Goal: Information Seeking & Learning: Learn about a topic

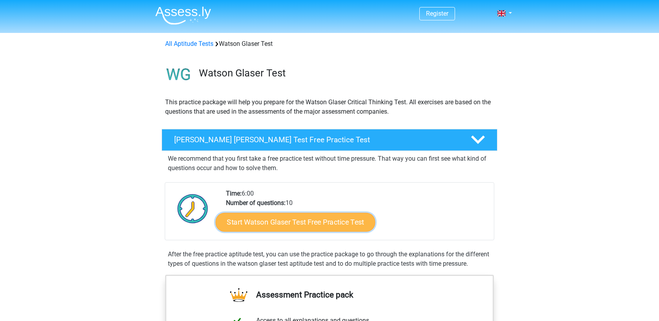
click at [275, 220] on link "Start Watson Glaser Test Free Practice Test" at bounding box center [296, 222] width 160 height 19
click at [285, 218] on link "Start Watson Glaser Test Free Practice Test" at bounding box center [296, 222] width 160 height 19
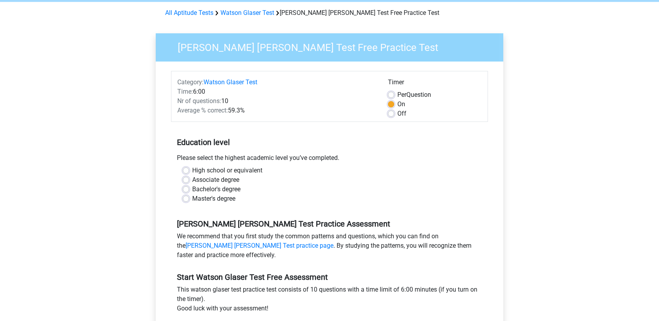
scroll to position [34, 0]
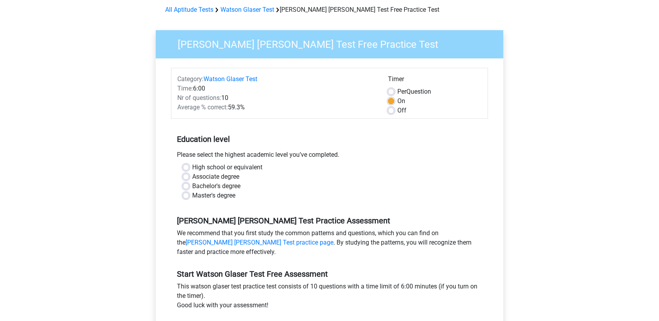
click at [226, 195] on label "Master's degree" at bounding box center [213, 195] width 43 height 9
click at [189, 195] on input "Master's degree" at bounding box center [186, 195] width 6 height 8
radio input "true"
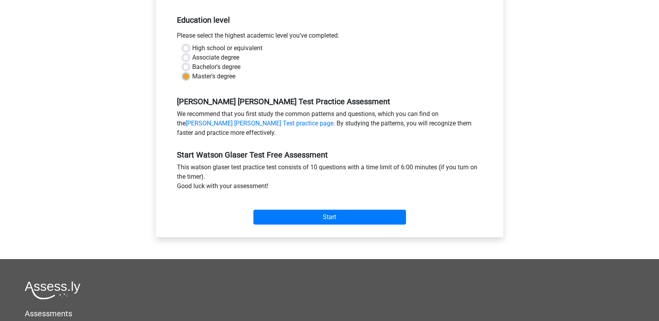
scroll to position [155, 0]
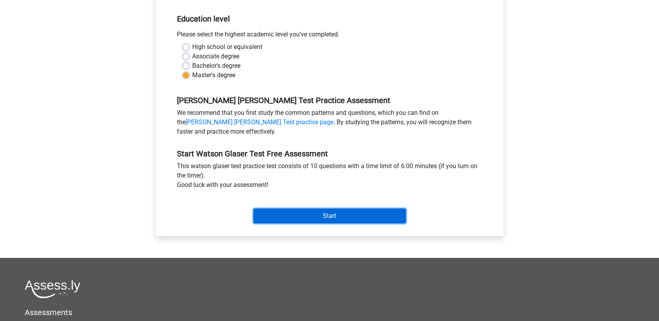
click at [353, 215] on input "Start" at bounding box center [329, 216] width 153 height 15
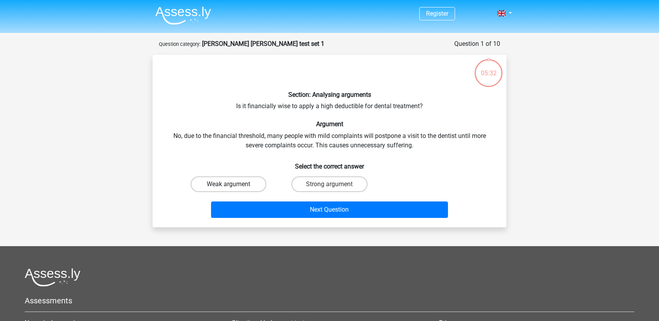
click at [237, 188] on label "Weak argument" at bounding box center [229, 185] width 76 height 16
click at [234, 188] on input "Weak argument" at bounding box center [231, 186] width 5 height 5
radio input "true"
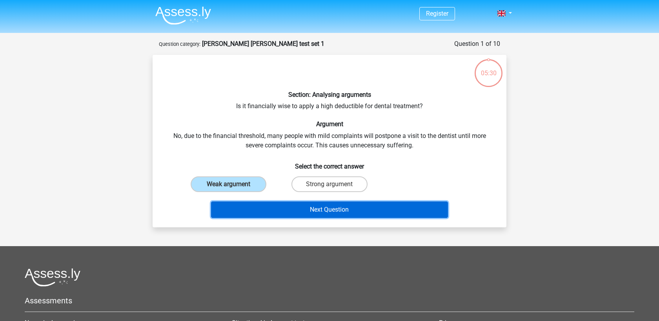
click at [348, 209] on button "Next Question" at bounding box center [329, 210] width 237 height 16
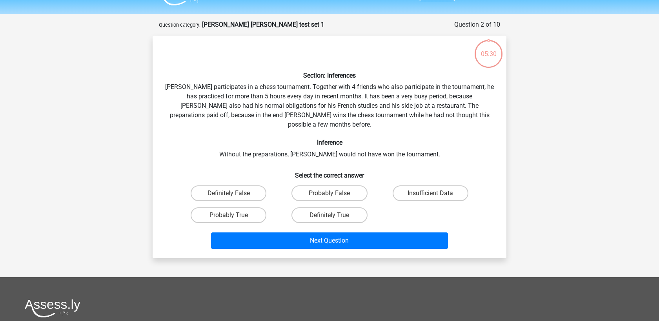
scroll to position [39, 0]
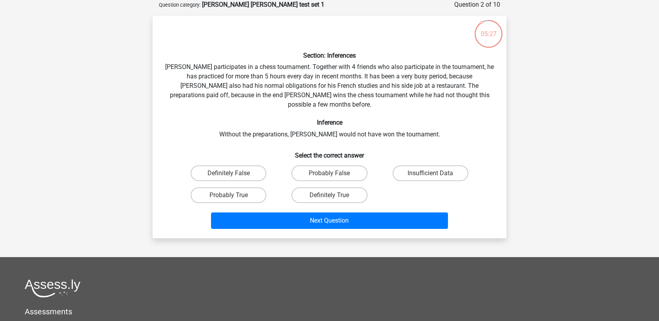
click at [298, 64] on div "Section: Inferences Pablo participates in a chess tournament. Together with 4 f…" at bounding box center [330, 127] width 348 height 210
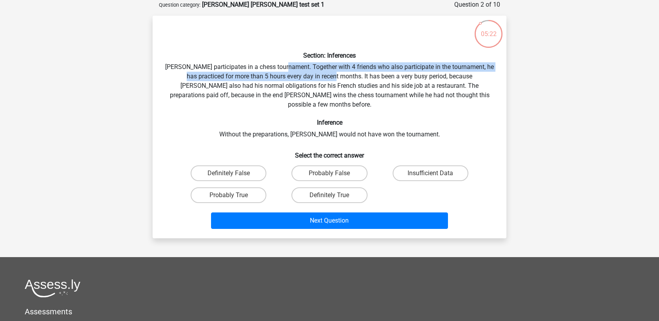
drag, startPoint x: 298, startPoint y: 64, endPoint x: 323, endPoint y: 73, distance: 26.9
click at [323, 73] on div "Section: Inferences Pablo participates in a chess tournament. Together with 4 f…" at bounding box center [330, 127] width 348 height 210
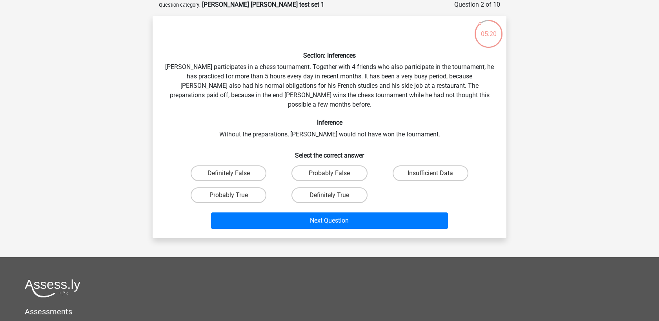
click at [341, 76] on div "Section: Inferences Pablo participates in a chess tournament. Together with 4 f…" at bounding box center [330, 127] width 348 height 210
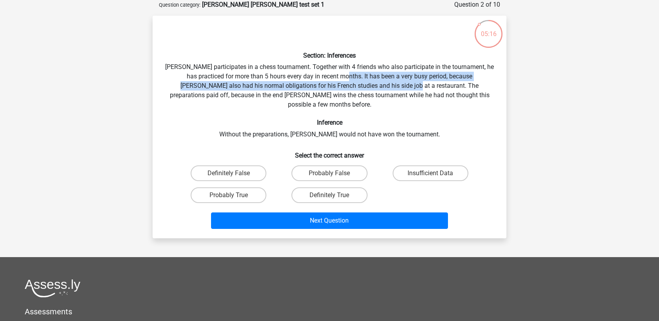
drag, startPoint x: 341, startPoint y: 76, endPoint x: 353, endPoint y: 82, distance: 13.2
click at [353, 82] on div "Section: Inferences Pablo participates in a chess tournament. Together with 4 f…" at bounding box center [330, 127] width 348 height 210
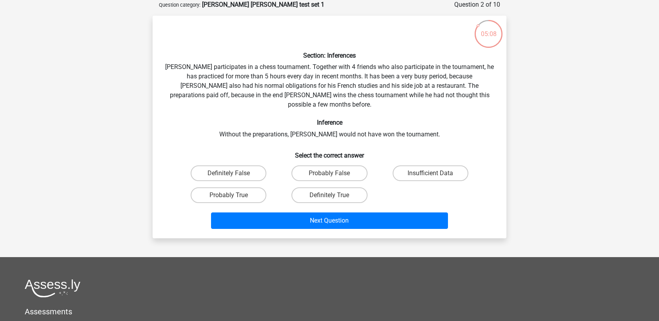
click at [362, 119] on h6 "Inference" at bounding box center [329, 122] width 329 height 7
click at [406, 166] on label "Insufficient Data" at bounding box center [431, 174] width 76 height 16
click at [430, 173] on input "Insufficient Data" at bounding box center [432, 175] width 5 height 5
radio input "true"
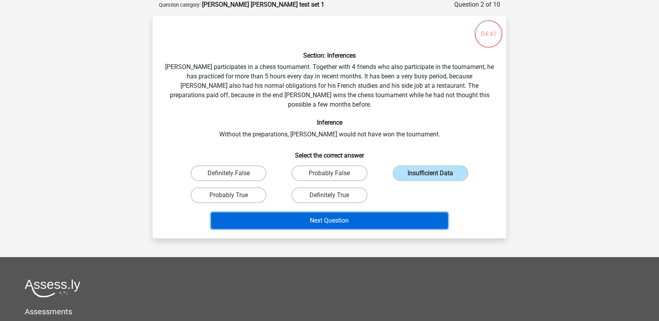
click at [382, 213] on button "Next Question" at bounding box center [329, 221] width 237 height 16
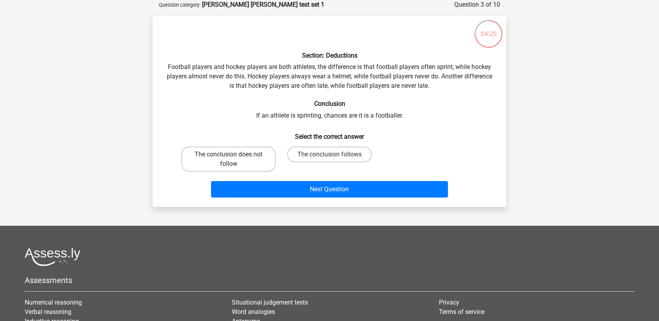
click at [269, 164] on label "The conclusion does not follow" at bounding box center [228, 159] width 95 height 25
click at [234, 160] on input "The conclusion does not follow" at bounding box center [231, 157] width 5 height 5
radio input "true"
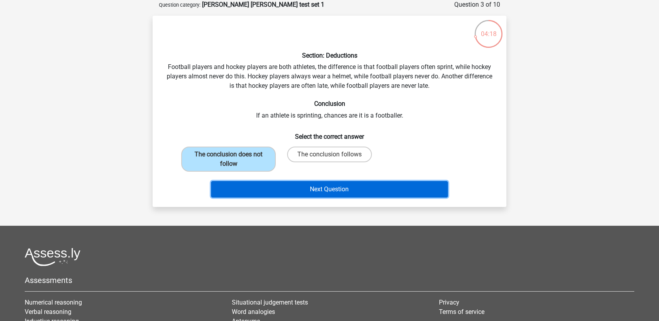
click at [342, 188] on button "Next Question" at bounding box center [329, 189] width 237 height 16
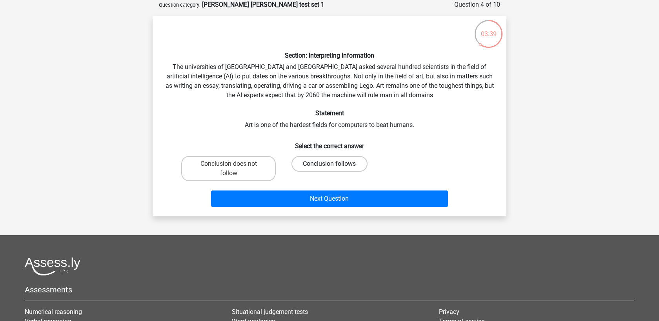
click at [319, 163] on label "Conclusion follows" at bounding box center [329, 164] width 76 height 16
click at [330, 164] on input "Conclusion follows" at bounding box center [332, 166] width 5 height 5
radio input "true"
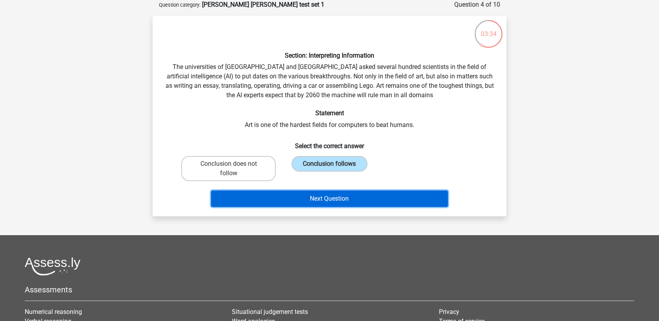
click at [347, 197] on button "Next Question" at bounding box center [329, 199] width 237 height 16
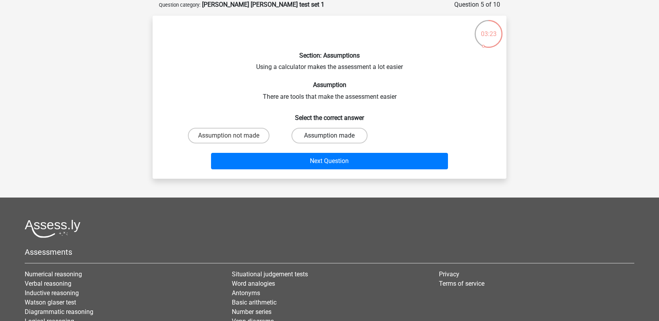
click at [333, 133] on label "Assumption made" at bounding box center [329, 136] width 76 height 16
click at [333, 136] on input "Assumption made" at bounding box center [332, 138] width 5 height 5
radio input "true"
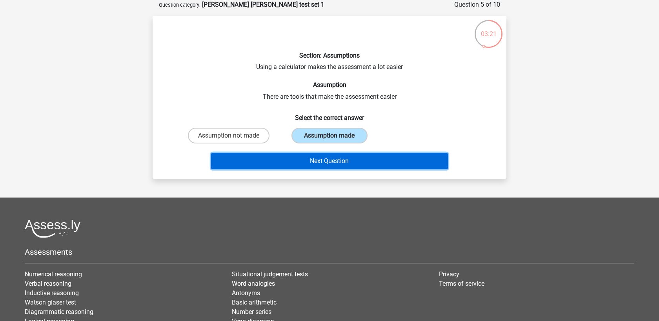
click at [335, 162] on button "Next Question" at bounding box center [329, 161] width 237 height 16
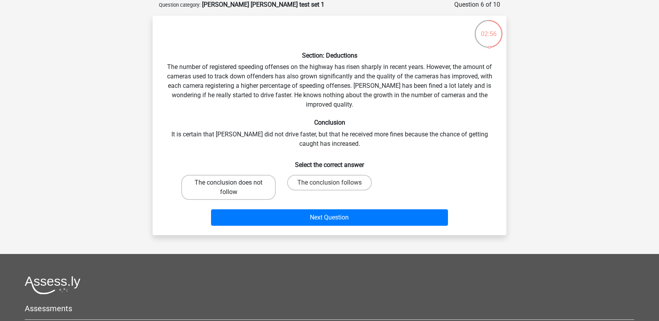
click at [251, 192] on label "The conclusion does not follow" at bounding box center [228, 187] width 95 height 25
click at [234, 188] on input "The conclusion does not follow" at bounding box center [231, 185] width 5 height 5
radio input "true"
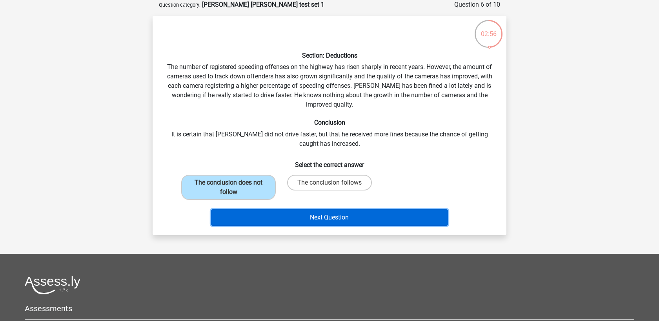
click at [317, 221] on button "Next Question" at bounding box center [329, 217] width 237 height 16
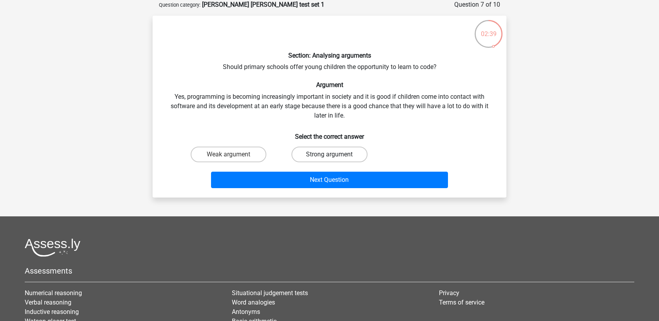
click at [336, 155] on label "Strong argument" at bounding box center [329, 155] width 76 height 16
click at [335, 155] on input "Strong argument" at bounding box center [332, 157] width 5 height 5
radio input "true"
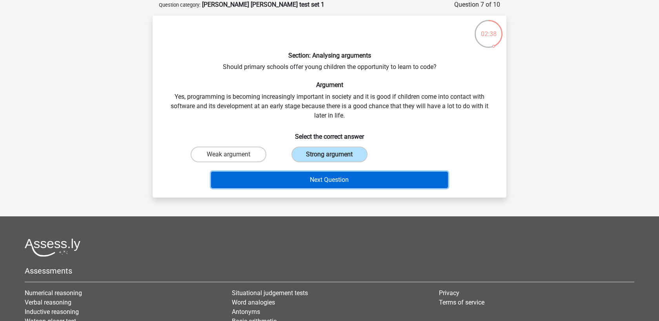
click at [351, 179] on button "Next Question" at bounding box center [329, 180] width 237 height 16
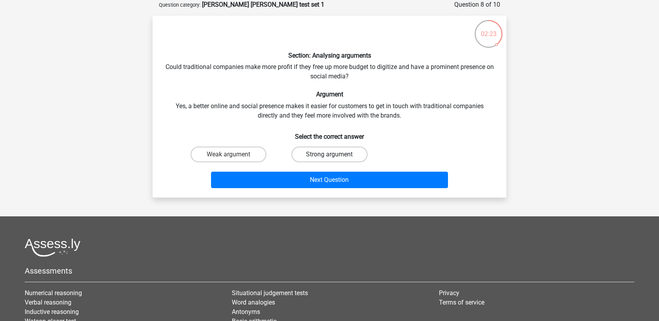
click at [354, 153] on label "Strong argument" at bounding box center [329, 155] width 76 height 16
click at [335, 155] on input "Strong argument" at bounding box center [332, 157] width 5 height 5
radio input "true"
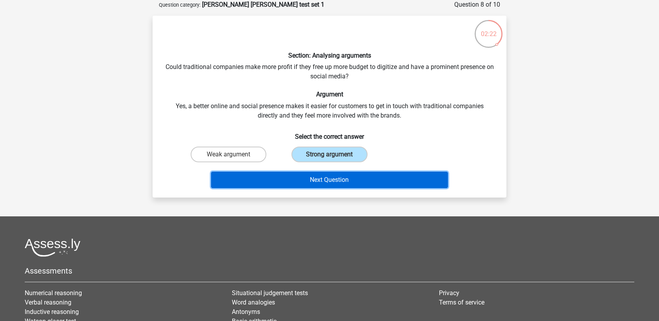
click at [368, 177] on button "Next Question" at bounding box center [329, 180] width 237 height 16
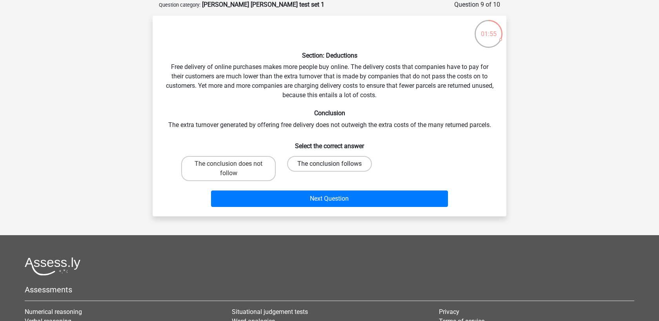
click at [358, 162] on label "The conclusion follows" at bounding box center [329, 164] width 85 height 16
click at [335, 164] on input "The conclusion follows" at bounding box center [332, 166] width 5 height 5
radio input "true"
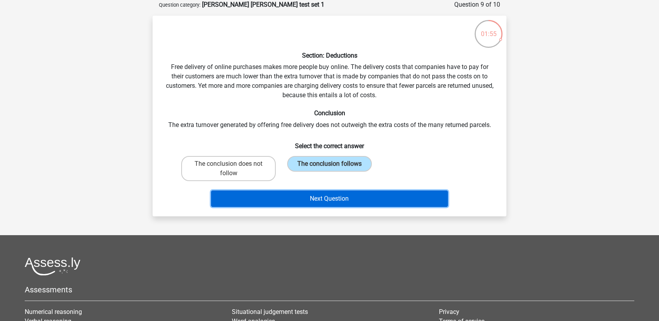
click at [364, 198] on button "Next Question" at bounding box center [329, 199] width 237 height 16
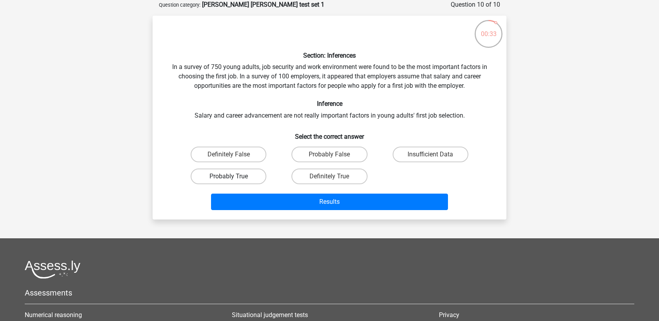
click at [260, 179] on label "Probably True" at bounding box center [229, 177] width 76 height 16
click at [234, 179] on input "Probably True" at bounding box center [231, 179] width 5 height 5
radio input "true"
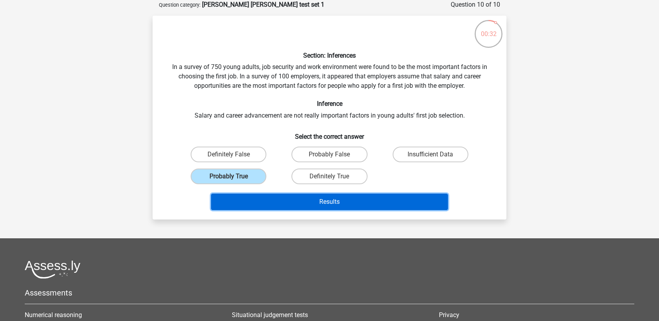
click at [328, 202] on button "Results" at bounding box center [329, 202] width 237 height 16
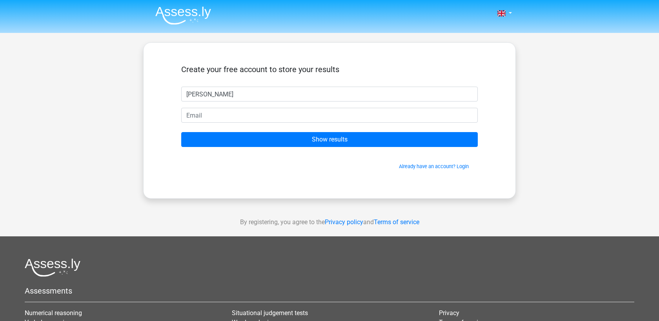
type input "sean vakili"
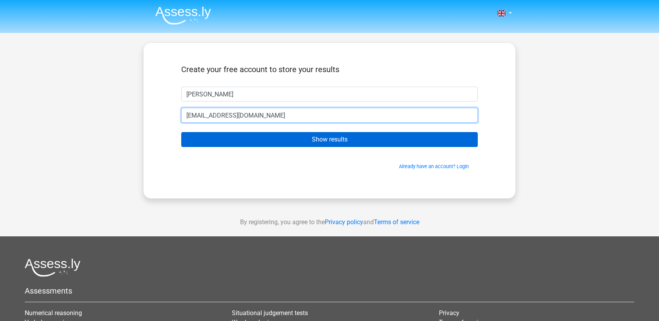
type input "inches510@gmail.com"
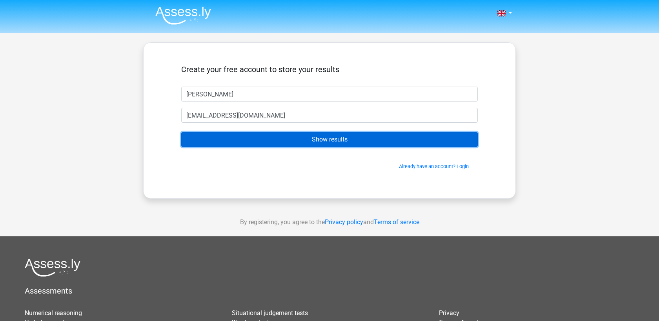
click at [333, 141] on input "Show results" at bounding box center [329, 139] width 297 height 15
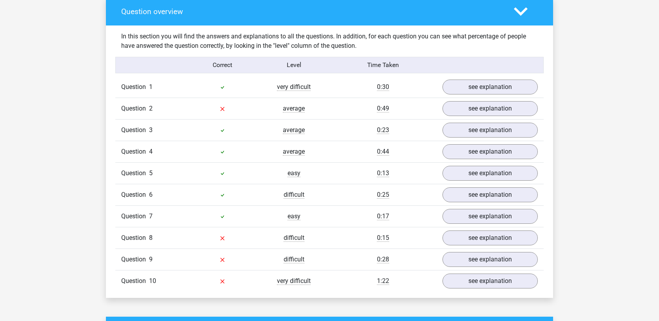
scroll to position [587, 0]
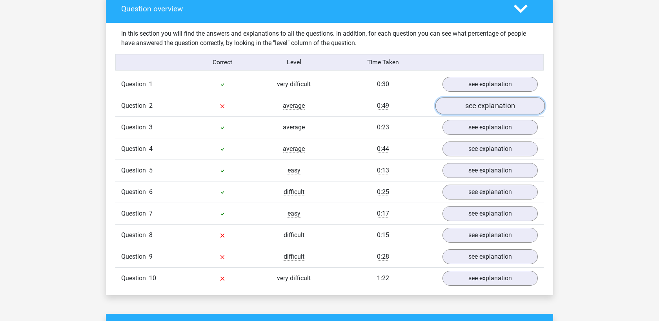
click at [465, 112] on link "see explanation" at bounding box center [489, 105] width 109 height 17
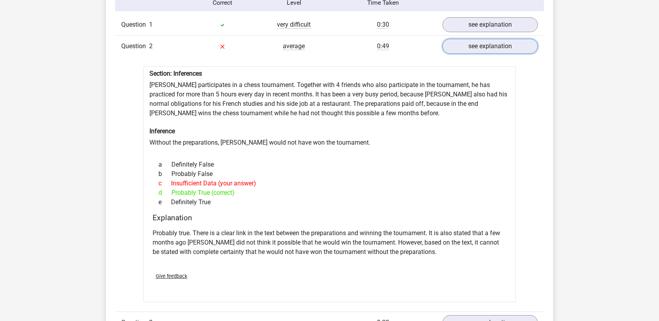
scroll to position [648, 0]
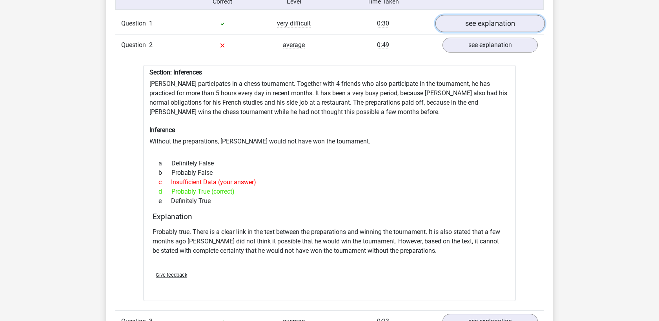
click at [489, 27] on link "see explanation" at bounding box center [489, 23] width 109 height 17
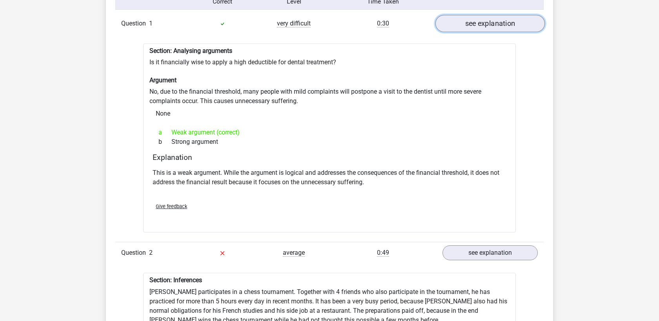
click at [489, 27] on link "see explanation" at bounding box center [489, 23] width 109 height 17
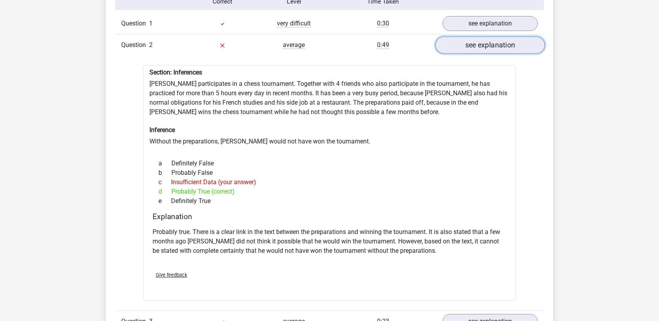
click at [489, 43] on link "see explanation" at bounding box center [489, 44] width 109 height 17
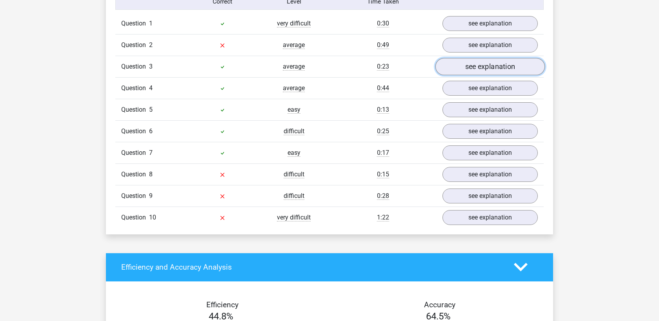
click at [490, 62] on link "see explanation" at bounding box center [489, 66] width 109 height 17
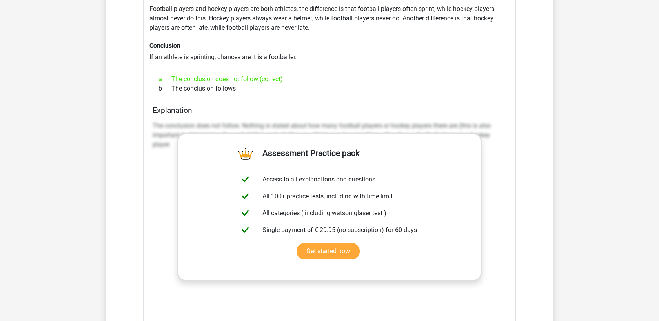
scroll to position [744, 0]
click at [495, 115] on h4 "Explanation" at bounding box center [330, 110] width 354 height 9
click at [497, 19] on div "Section: Deductions Football players and hockey players are both athletes, the …" at bounding box center [329, 191] width 373 height 400
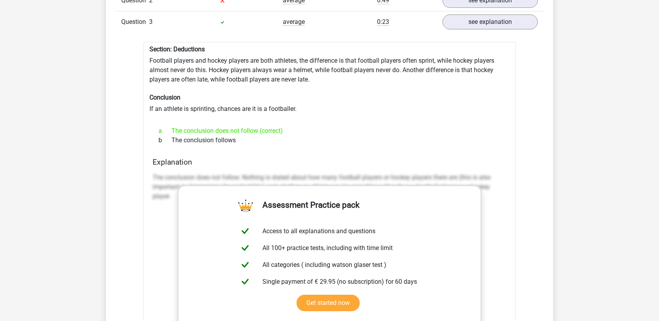
scroll to position [691, 0]
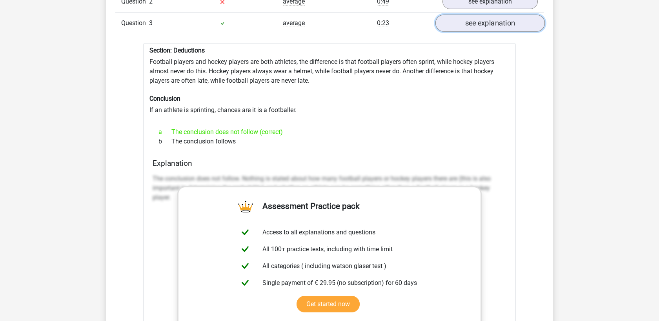
click at [497, 27] on link "see explanation" at bounding box center [489, 23] width 109 height 17
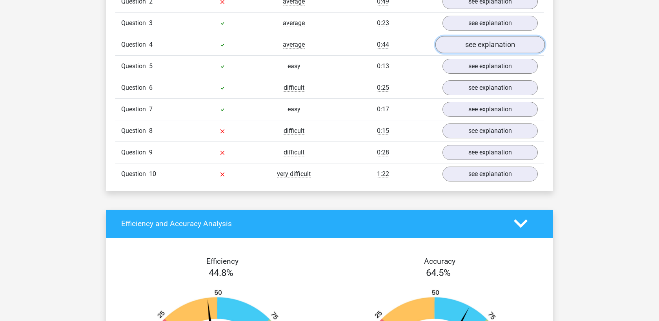
click at [498, 44] on link "see explanation" at bounding box center [489, 44] width 109 height 17
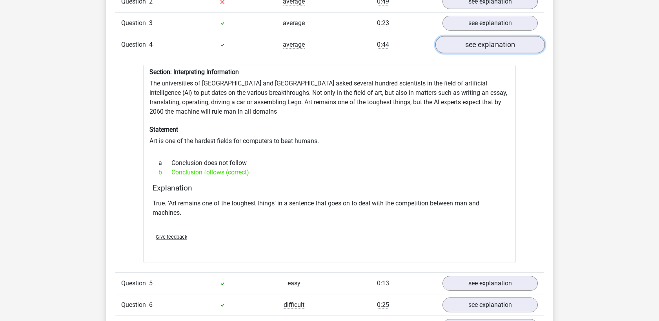
click at [498, 44] on link "see explanation" at bounding box center [489, 44] width 109 height 17
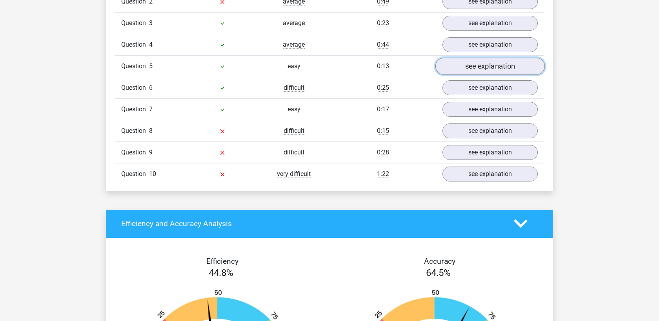
click at [496, 68] on link "see explanation" at bounding box center [489, 66] width 109 height 17
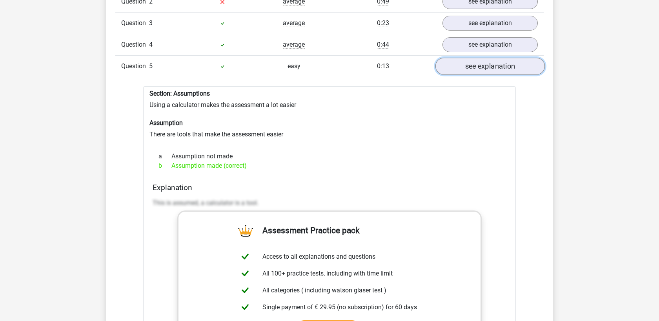
click at [496, 68] on link "see explanation" at bounding box center [489, 66] width 109 height 17
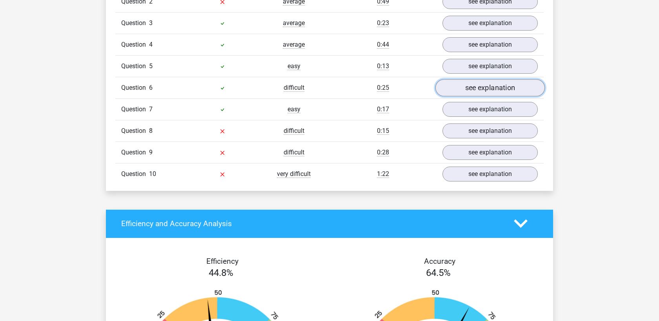
click at [498, 90] on link "see explanation" at bounding box center [489, 87] width 109 height 17
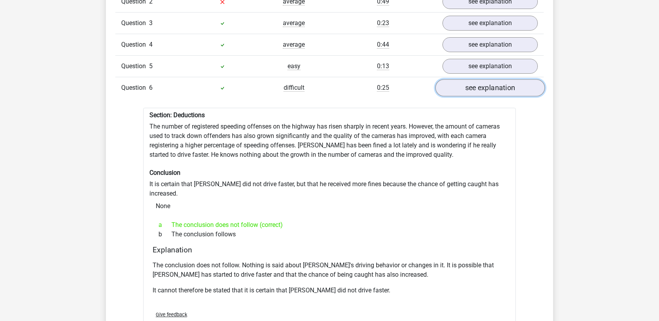
click at [498, 90] on link "see explanation" at bounding box center [489, 87] width 109 height 17
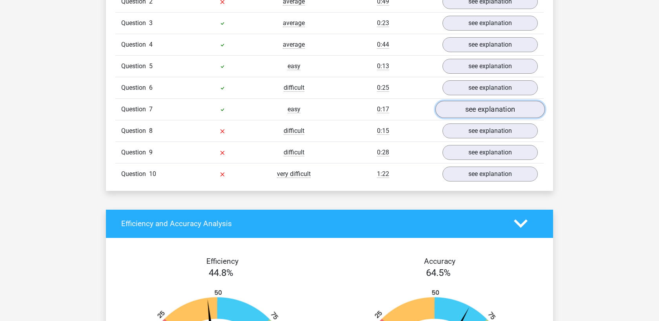
click at [495, 106] on link "see explanation" at bounding box center [489, 109] width 109 height 17
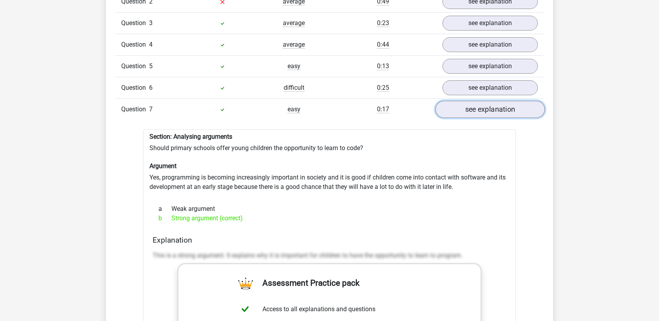
click at [495, 106] on link "see explanation" at bounding box center [489, 109] width 109 height 17
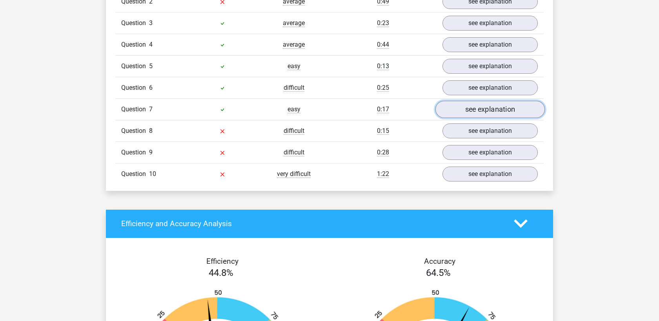
click at [495, 109] on link "see explanation" at bounding box center [489, 109] width 109 height 17
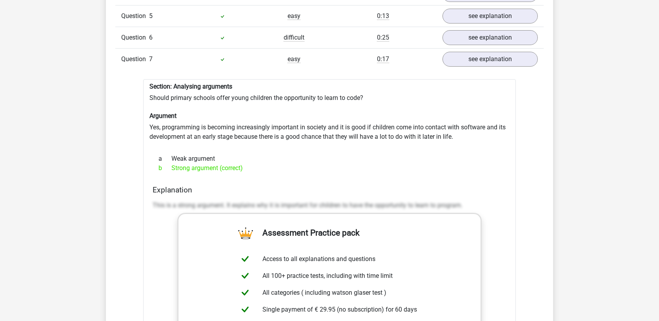
click at [471, 151] on div "a Weak argument b Strong argument (correct)" at bounding box center [330, 163] width 354 height 25
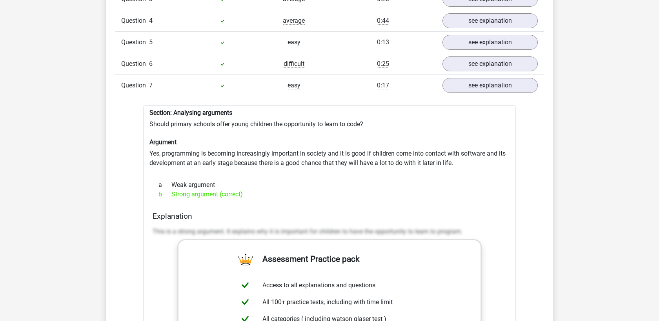
scroll to position [712, 0]
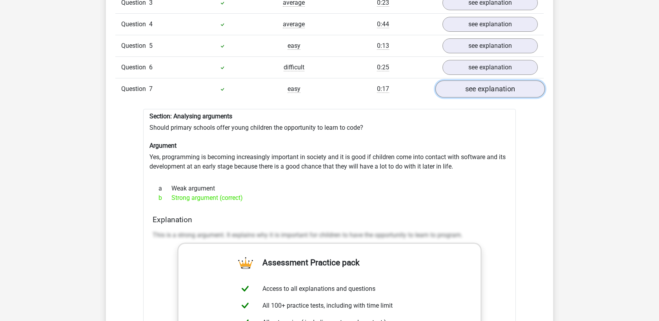
click at [487, 93] on link "see explanation" at bounding box center [489, 88] width 109 height 17
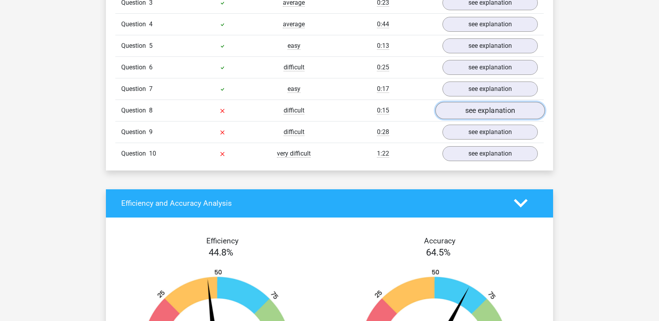
click at [488, 108] on link "see explanation" at bounding box center [489, 110] width 109 height 17
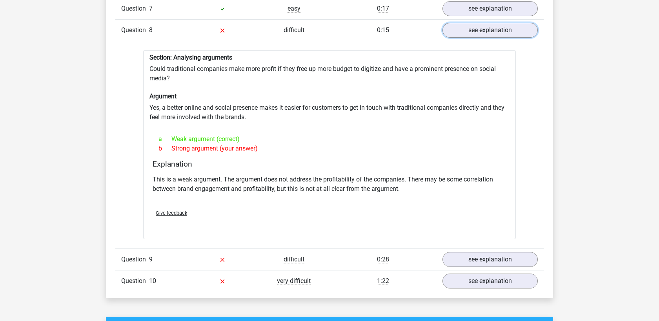
scroll to position [794, 0]
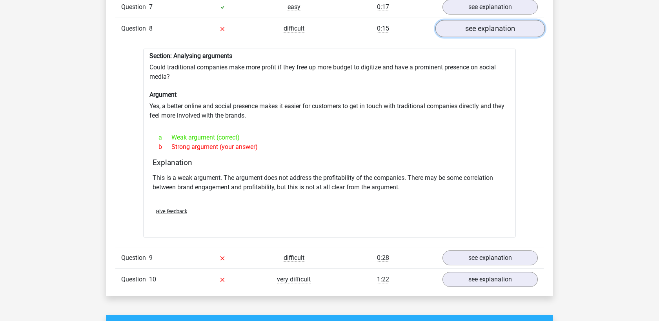
click at [486, 33] on link "see explanation" at bounding box center [489, 28] width 109 height 17
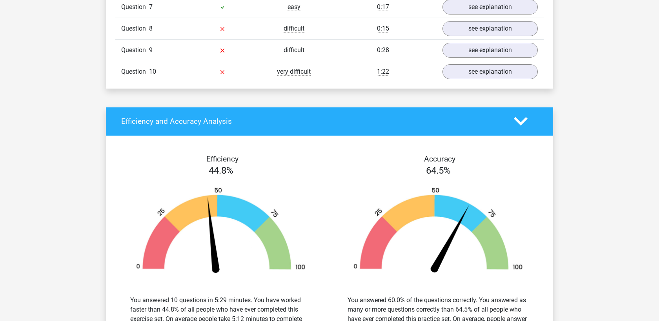
click at [489, 58] on div "Question 9 difficult 0:28 see explanation" at bounding box center [329, 50] width 428 height 22
click at [488, 52] on link "see explanation" at bounding box center [489, 50] width 109 height 17
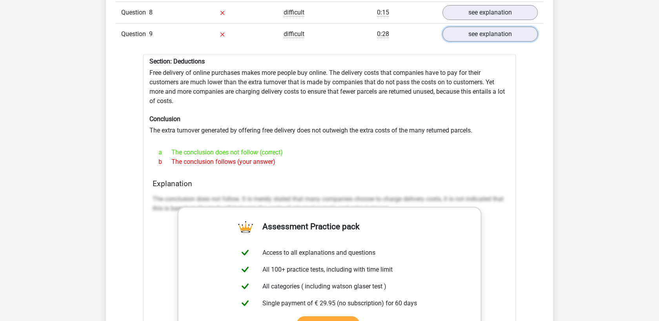
scroll to position [803, 0]
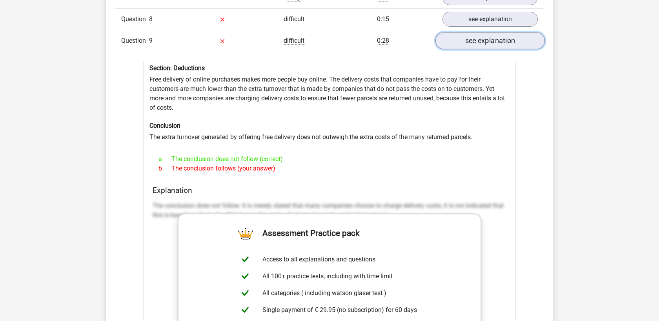
click at [490, 42] on link "see explanation" at bounding box center [489, 40] width 109 height 17
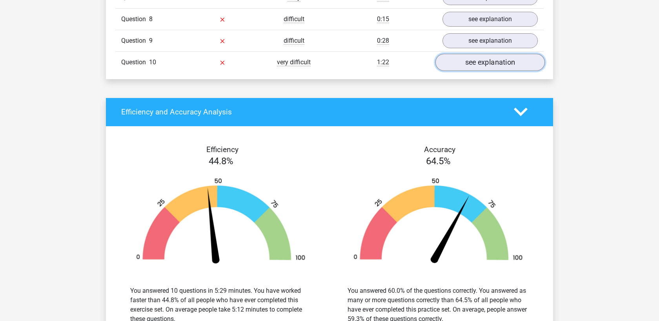
click at [489, 60] on link "see explanation" at bounding box center [489, 62] width 109 height 17
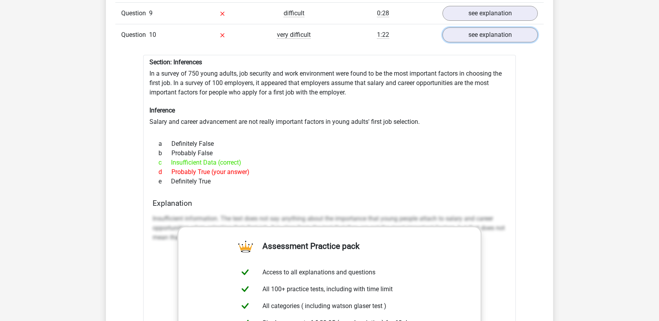
scroll to position [831, 0]
click at [502, 39] on link "see explanation" at bounding box center [489, 33] width 109 height 17
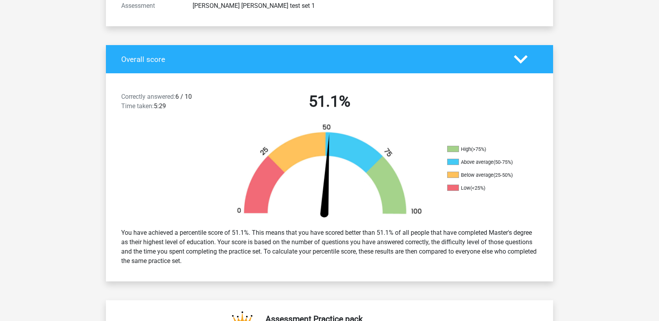
scroll to position [0, 0]
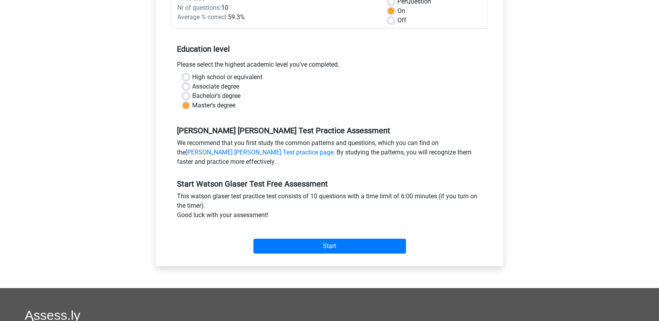
scroll to position [249, 0]
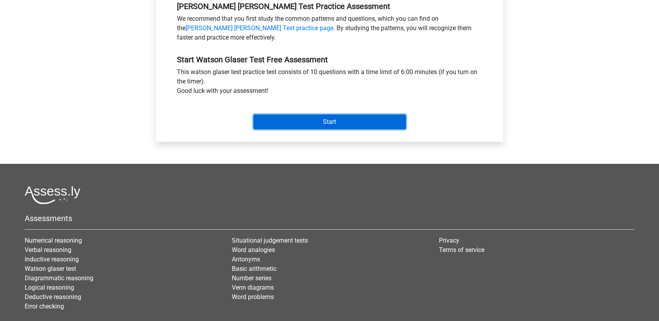
click at [338, 125] on input "Start" at bounding box center [329, 122] width 153 height 15
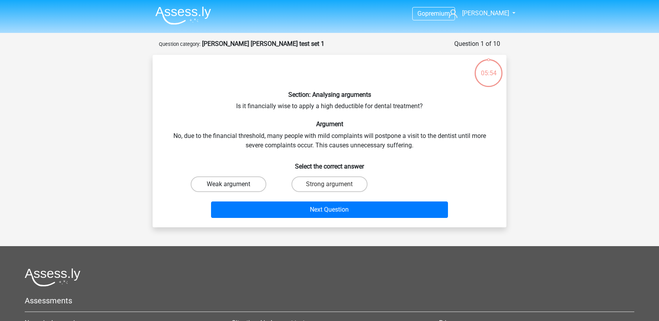
click at [257, 186] on label "Weak argument" at bounding box center [229, 185] width 76 height 16
click at [234, 186] on input "Weak argument" at bounding box center [231, 186] width 5 height 5
radio input "true"
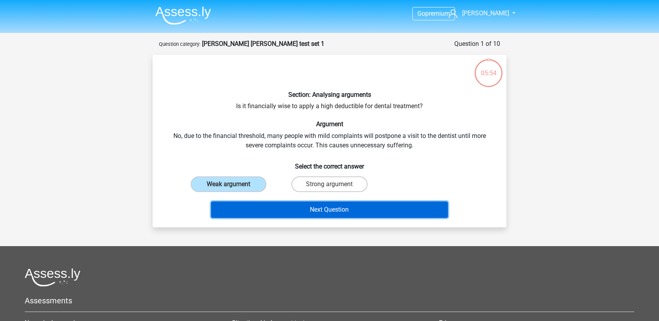
click at [315, 206] on button "Next Question" at bounding box center [329, 210] width 237 height 16
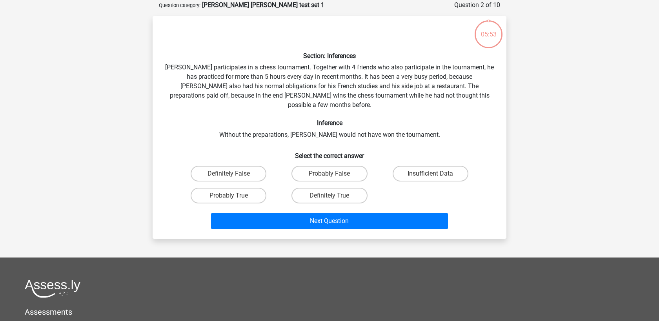
scroll to position [39, 0]
click at [252, 188] on label "Probably True" at bounding box center [229, 196] width 76 height 16
click at [234, 195] on input "Probably True" at bounding box center [231, 197] width 5 height 5
radio input "true"
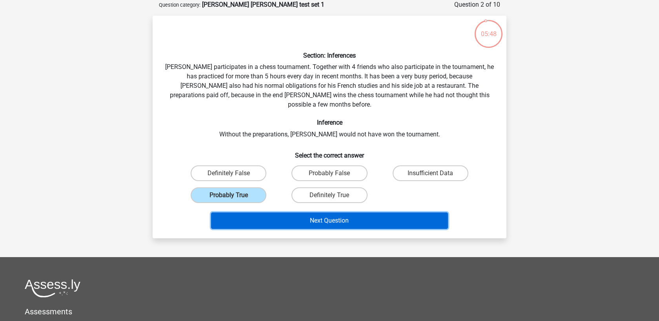
click at [326, 213] on button "Next Question" at bounding box center [329, 221] width 237 height 16
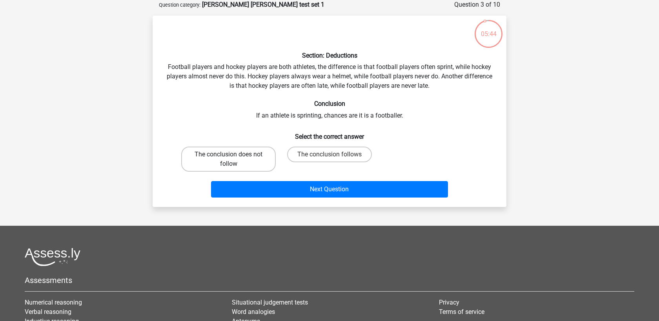
click at [257, 158] on label "The conclusion does not follow" at bounding box center [228, 159] width 95 height 25
click at [234, 158] on input "The conclusion does not follow" at bounding box center [231, 157] width 5 height 5
radio input "true"
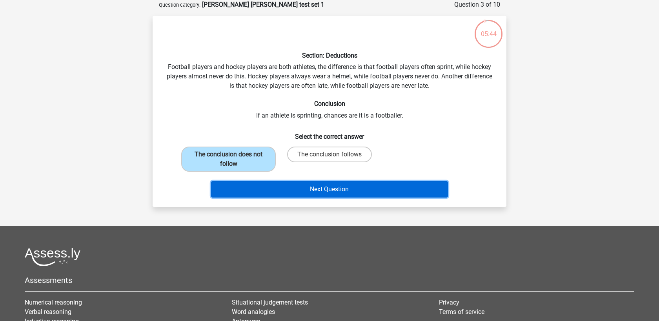
click at [304, 190] on button "Next Question" at bounding box center [329, 189] width 237 height 16
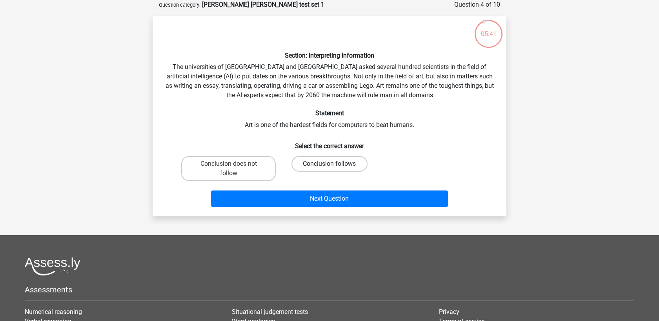
click at [327, 162] on label "Conclusion follows" at bounding box center [329, 164] width 76 height 16
click at [330, 164] on input "Conclusion follows" at bounding box center [332, 166] width 5 height 5
radio input "true"
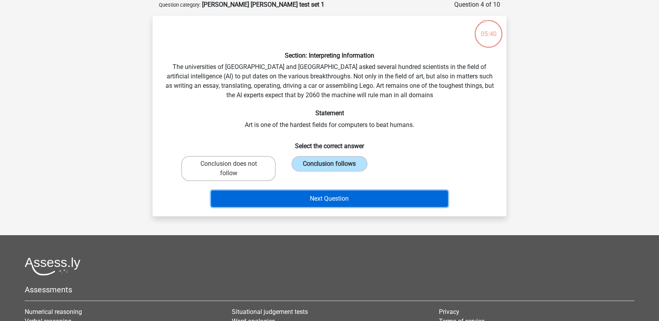
click at [327, 192] on button "Next Question" at bounding box center [329, 199] width 237 height 16
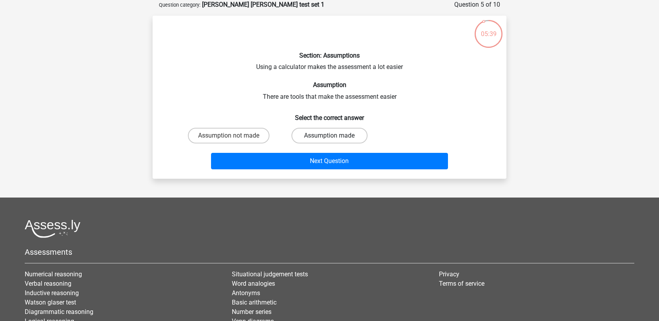
click at [331, 135] on label "Assumption made" at bounding box center [329, 136] width 76 height 16
click at [331, 136] on input "Assumption made" at bounding box center [332, 138] width 5 height 5
radio input "true"
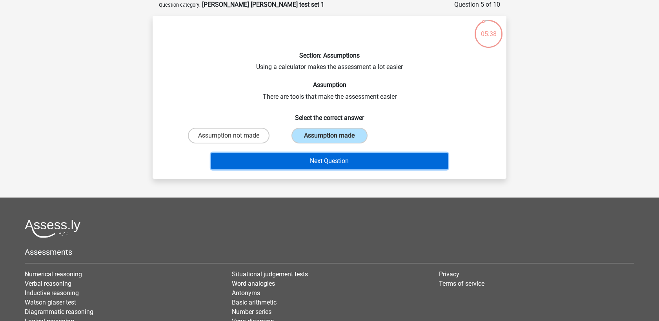
click at [332, 156] on button "Next Question" at bounding box center [329, 161] width 237 height 16
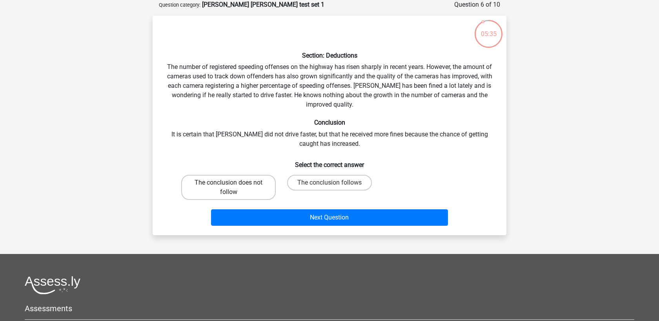
click at [257, 185] on label "The conclusion does not follow" at bounding box center [228, 187] width 95 height 25
click at [234, 185] on input "The conclusion does not follow" at bounding box center [231, 185] width 5 height 5
radio input "true"
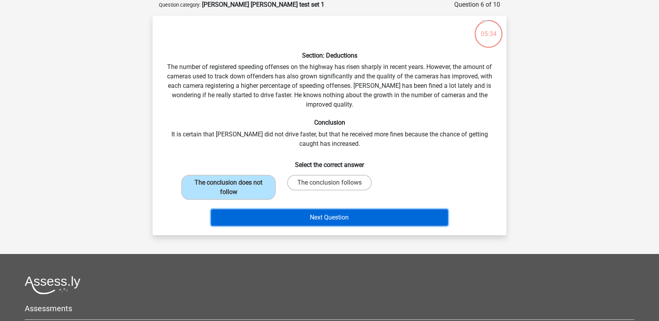
click at [313, 213] on button "Next Question" at bounding box center [329, 217] width 237 height 16
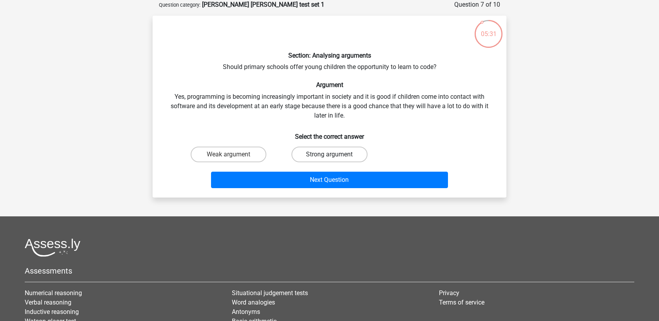
click at [316, 162] on label "Strong argument" at bounding box center [329, 155] width 76 height 16
click at [330, 160] on input "Strong argument" at bounding box center [332, 157] width 5 height 5
radio input "true"
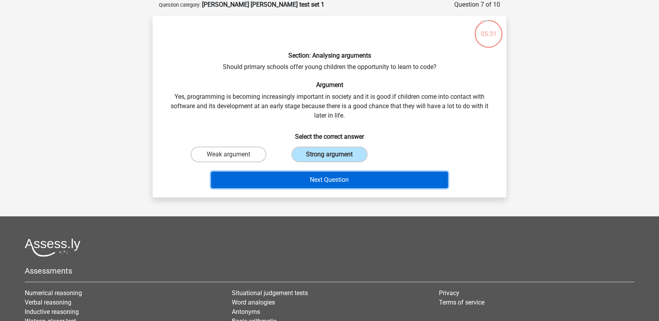
click at [326, 177] on button "Next Question" at bounding box center [329, 180] width 237 height 16
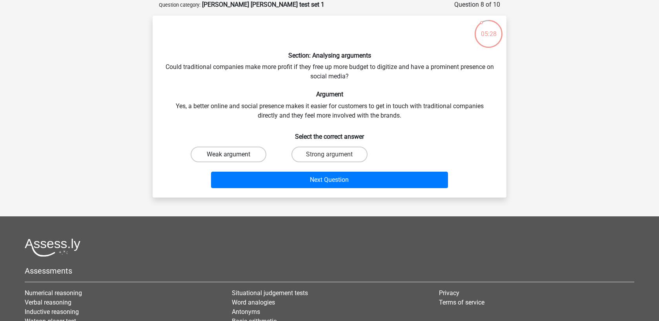
click at [244, 154] on label "Weak argument" at bounding box center [229, 155] width 76 height 16
click at [234, 155] on input "Weak argument" at bounding box center [231, 157] width 5 height 5
radio input "true"
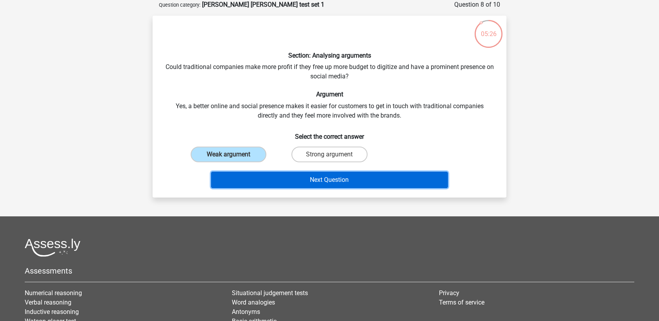
click at [288, 179] on button "Next Question" at bounding box center [329, 180] width 237 height 16
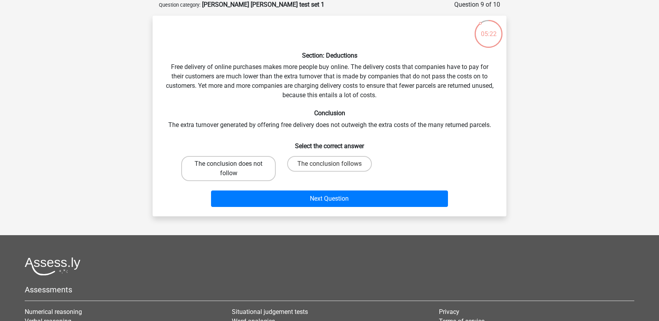
click at [266, 174] on label "The conclusion does not follow" at bounding box center [228, 168] width 95 height 25
click at [234, 169] on input "The conclusion does not follow" at bounding box center [231, 166] width 5 height 5
radio input "true"
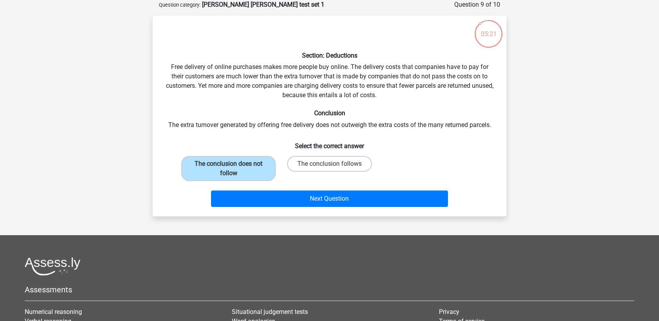
click at [290, 189] on div "Next Question" at bounding box center [329, 197] width 329 height 26
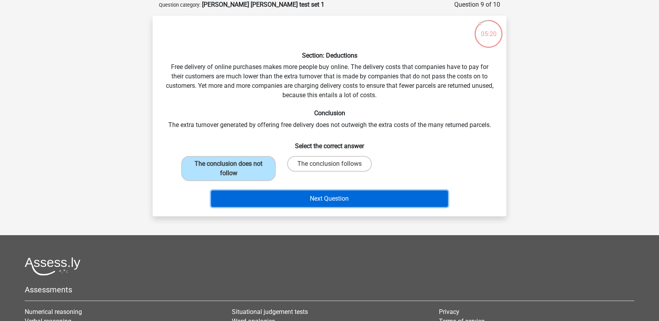
click at [298, 197] on button "Next Question" at bounding box center [329, 199] width 237 height 16
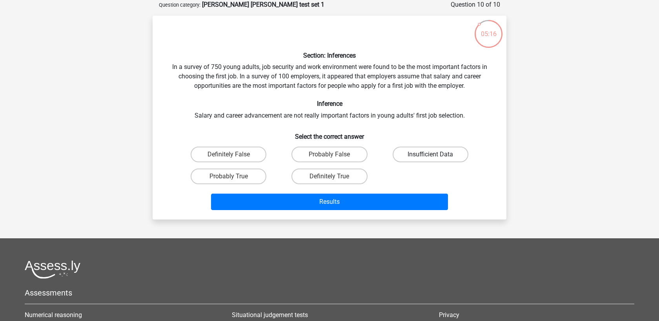
click at [427, 154] on label "Insufficient Data" at bounding box center [431, 155] width 76 height 16
click at [430, 155] on input "Insufficient Data" at bounding box center [432, 157] width 5 height 5
radio input "true"
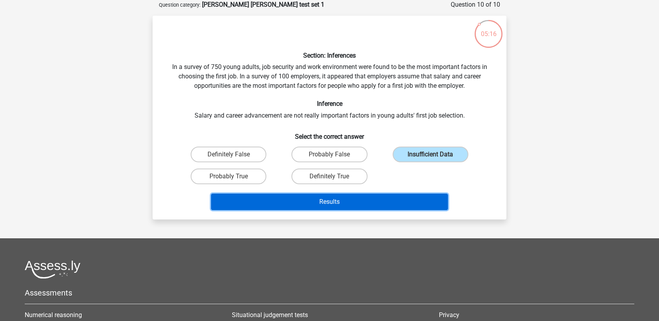
click at [373, 196] on button "Results" at bounding box center [329, 202] width 237 height 16
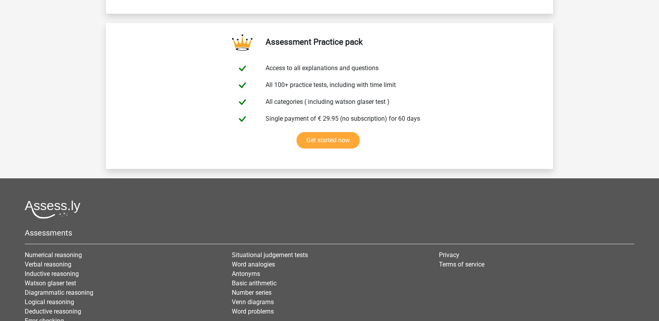
scroll to position [1327, 0]
